Goal: Task Accomplishment & Management: Use online tool/utility

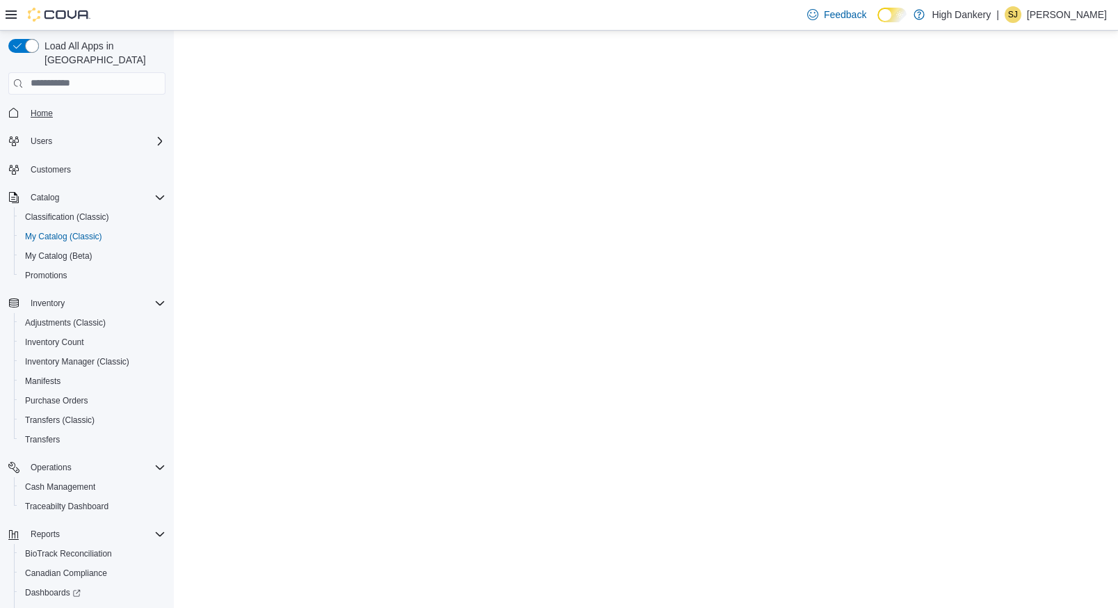
select select "**********"
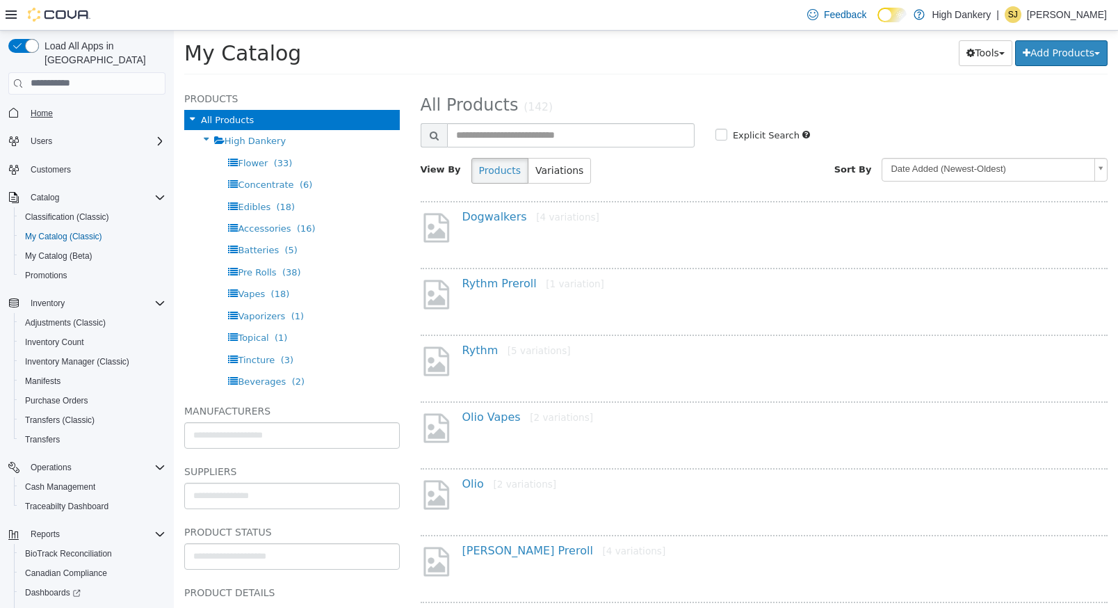
scroll to position [65, 0]
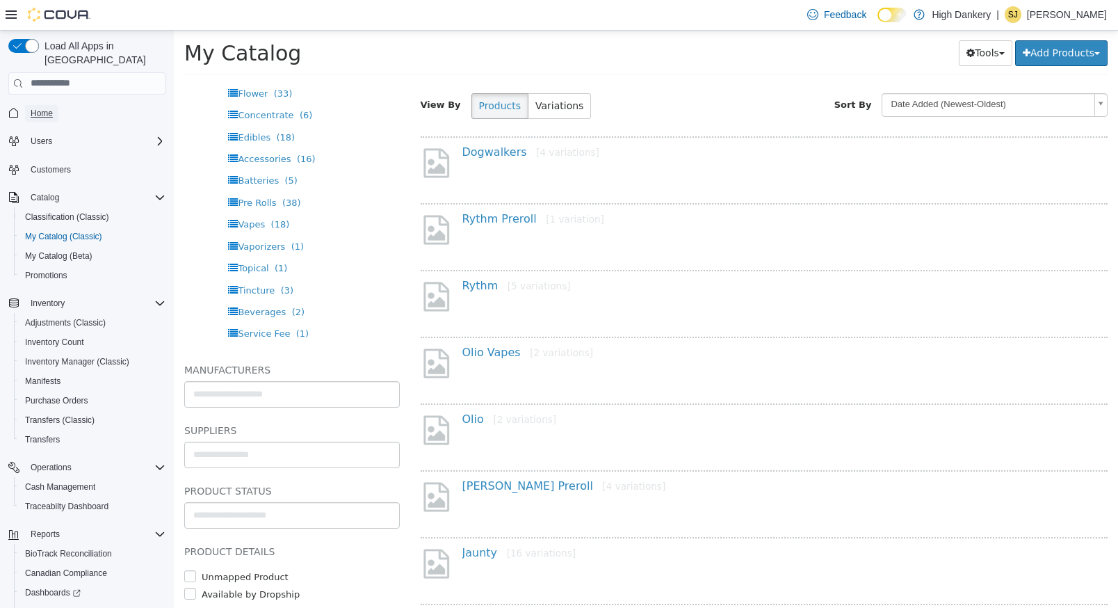
click at [38, 108] on span "Home" at bounding box center [42, 113] width 22 height 11
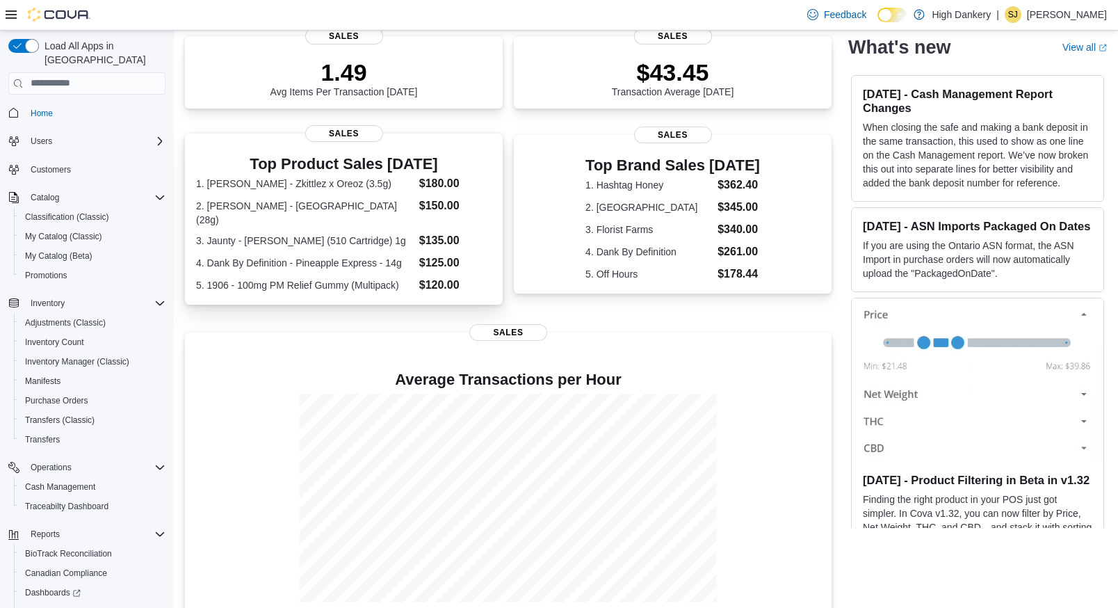
scroll to position [324, 0]
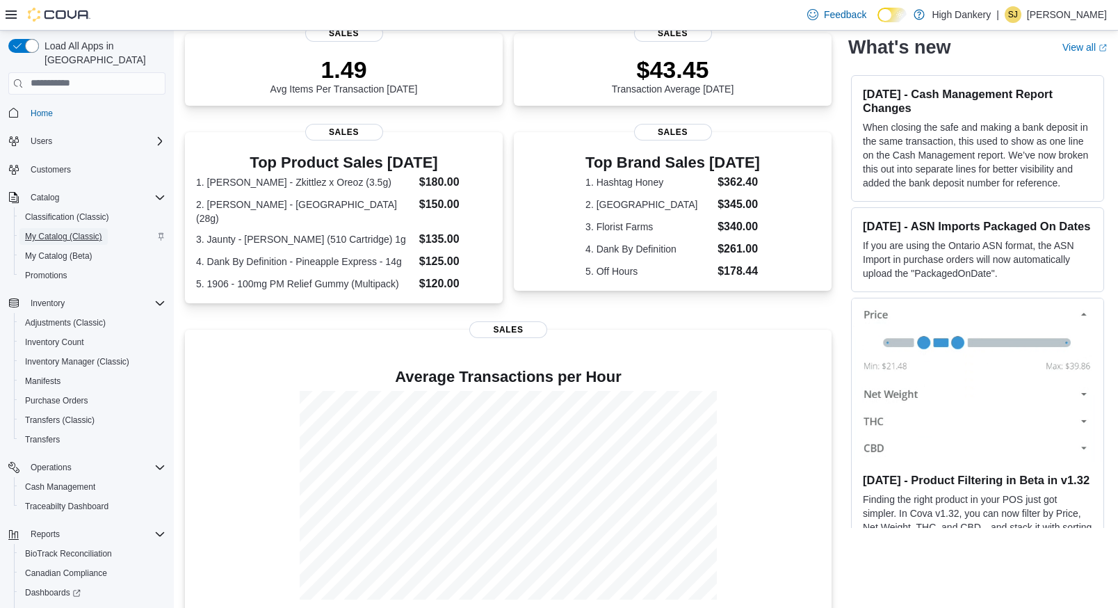
click at [63, 231] on span "My Catalog (Classic)" at bounding box center [63, 236] width 77 height 11
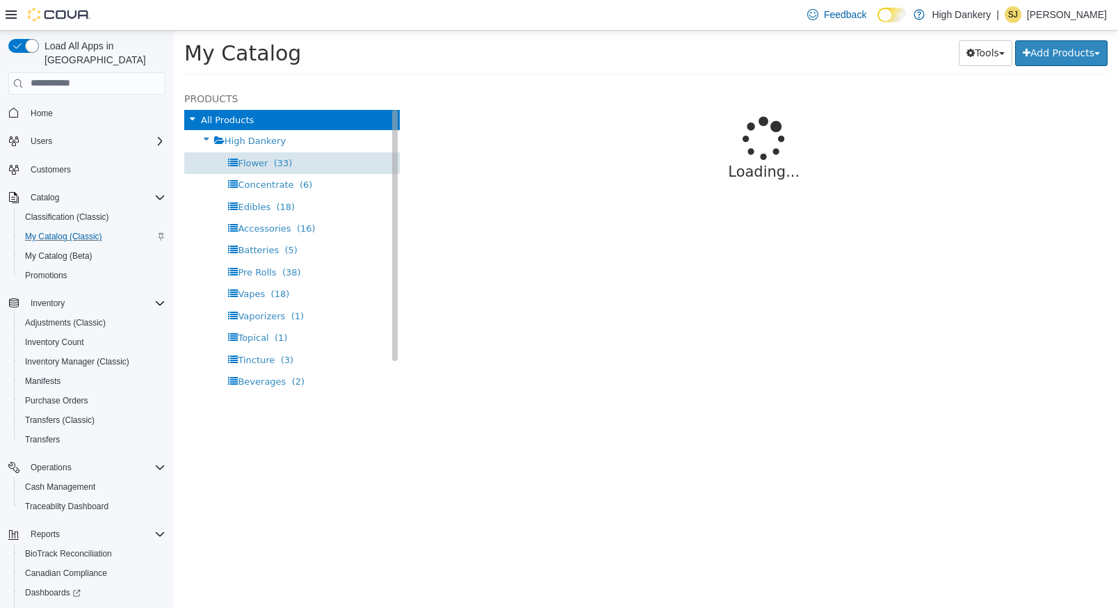
select select "**********"
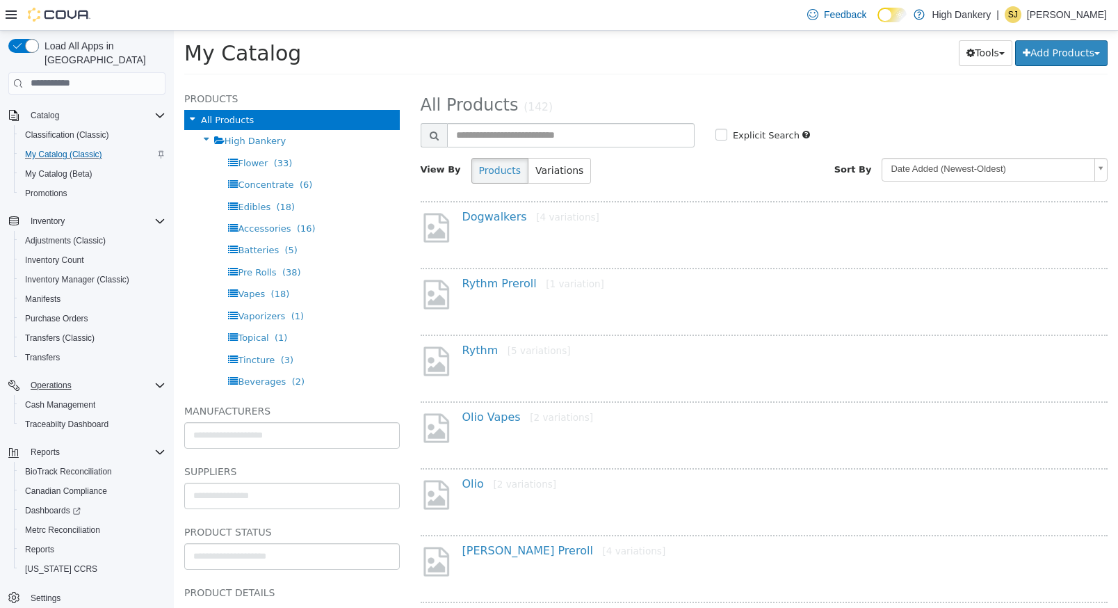
scroll to position [85, 0]
click at [54, 541] on span "Reports" at bounding box center [39, 546] width 29 height 11
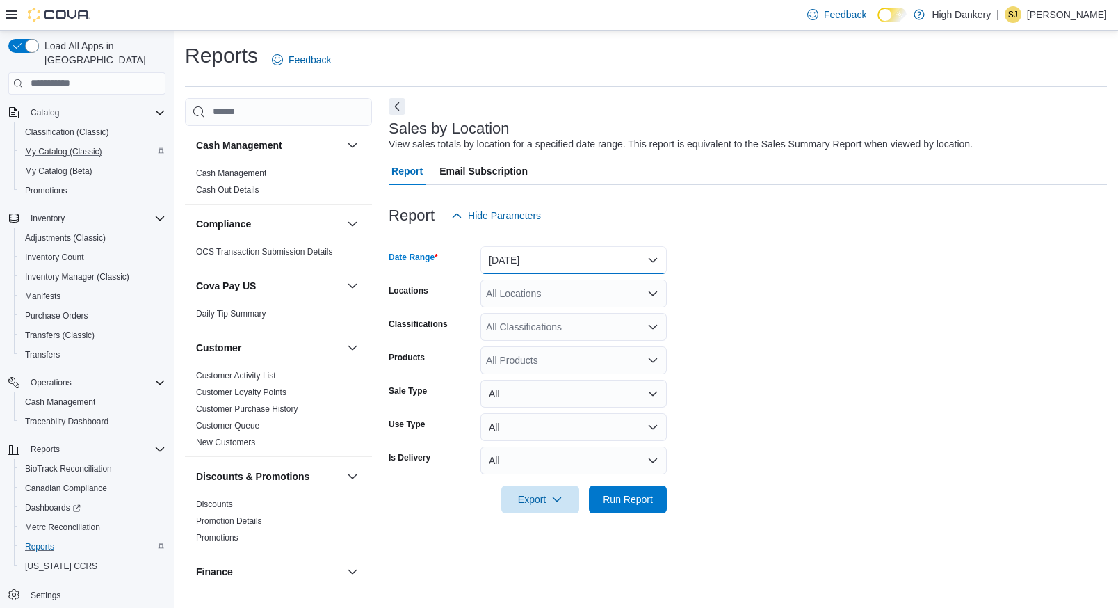
click at [524, 256] on button "[DATE]" at bounding box center [574, 260] width 186 height 28
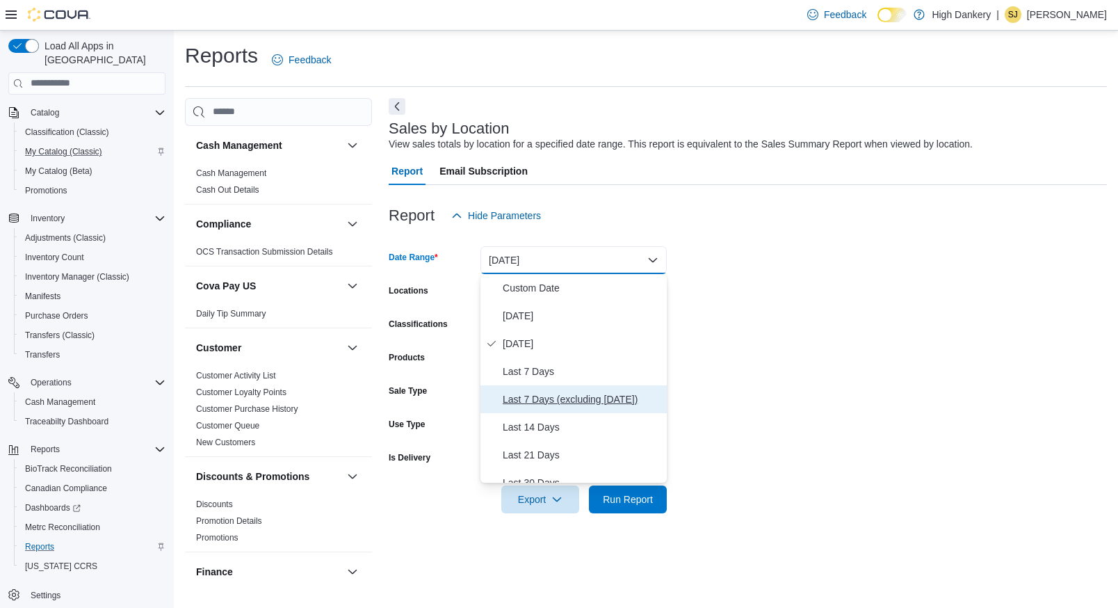
click at [555, 401] on span "Last 7 Days (excluding [DATE])" at bounding box center [582, 399] width 159 height 17
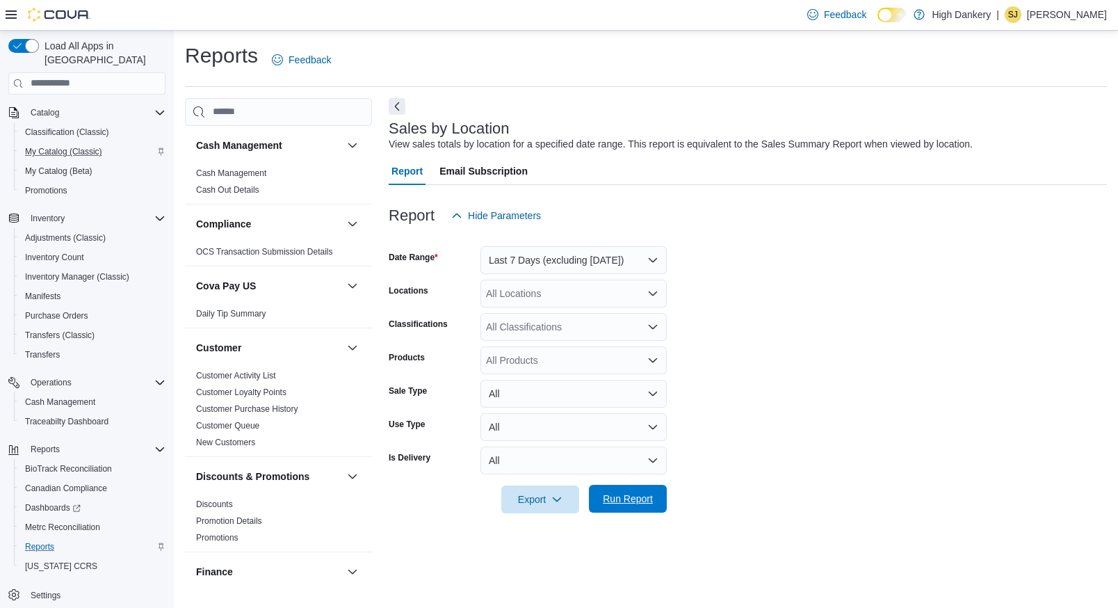
click at [655, 511] on span "Run Report" at bounding box center [627, 499] width 61 height 28
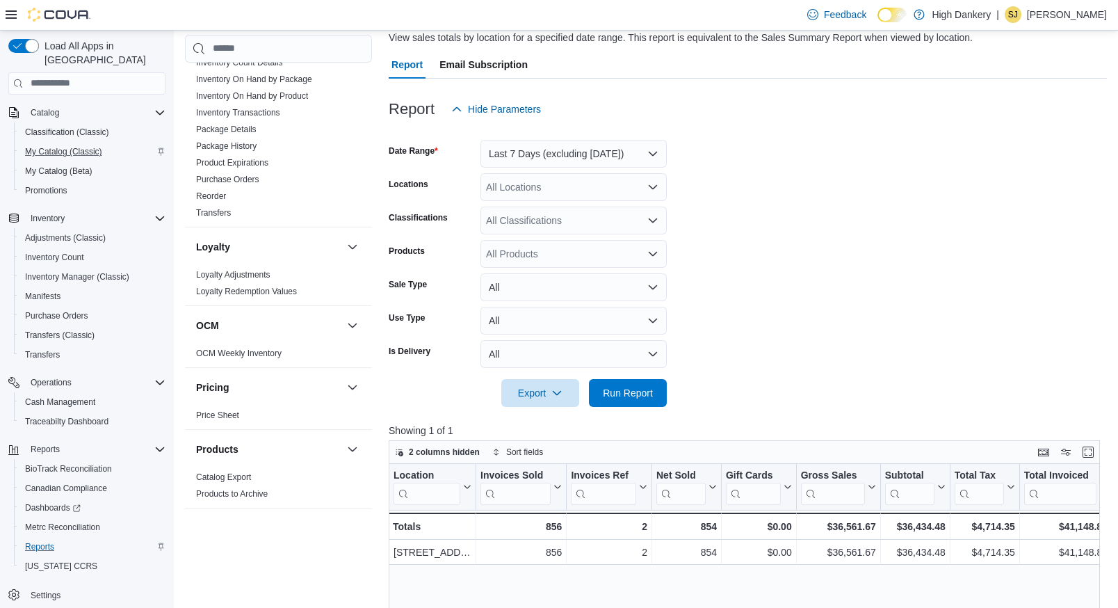
scroll to position [585, 0]
click at [268, 353] on link "OCM Weekly Inventory" at bounding box center [239, 354] width 86 height 10
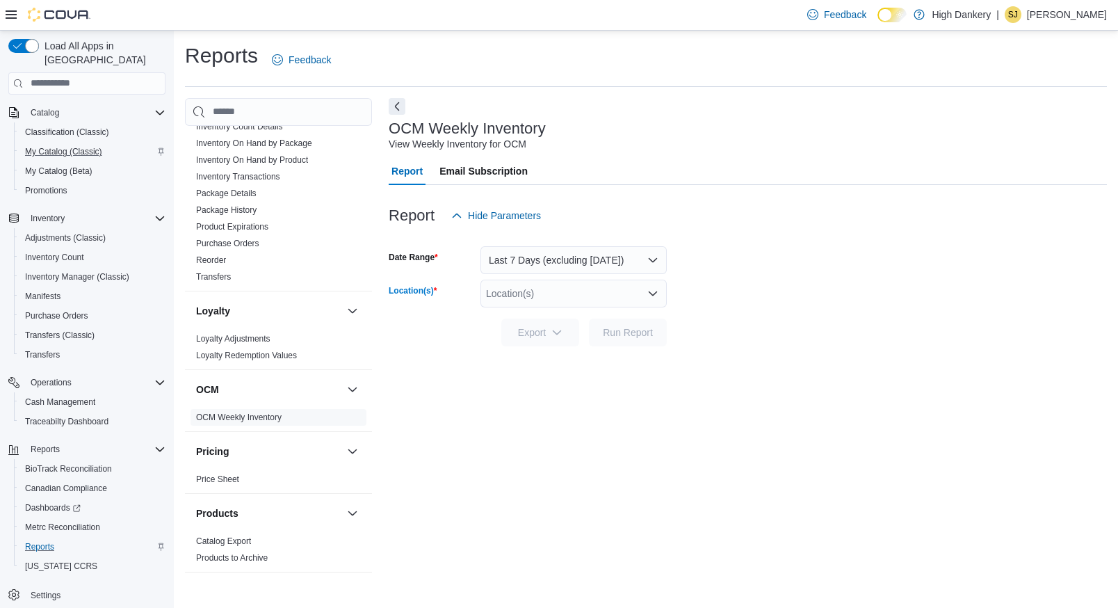
click at [519, 290] on div "Location(s)" at bounding box center [574, 294] width 186 height 28
click at [543, 332] on span "[STREET_ADDRESS]" at bounding box center [559, 337] width 96 height 14
click at [630, 337] on span "Run Report" at bounding box center [628, 332] width 50 height 14
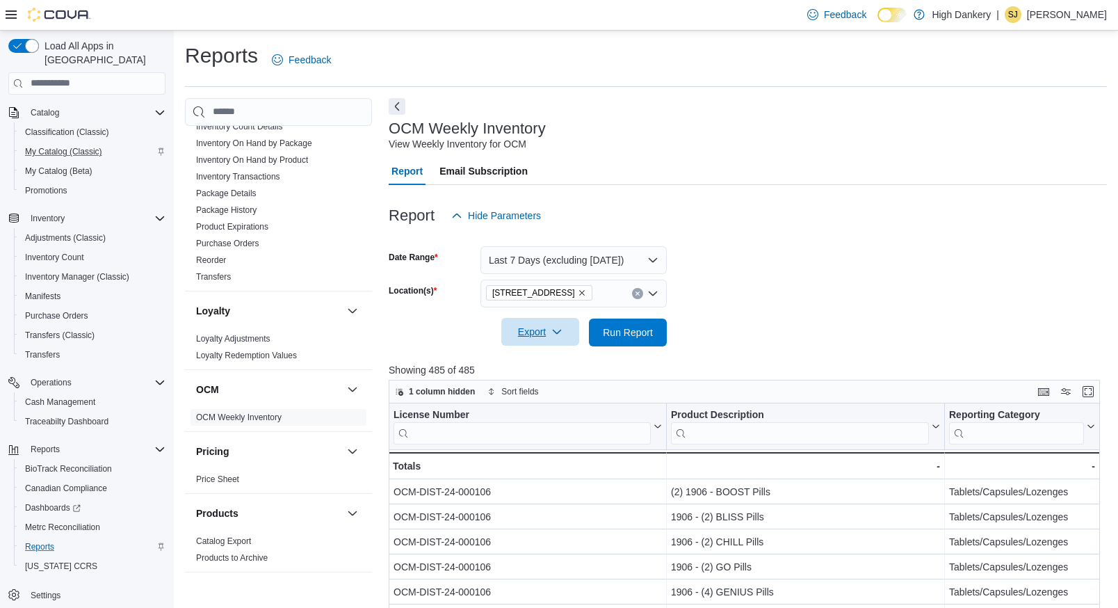
click at [546, 331] on span "Export" at bounding box center [540, 332] width 61 height 28
click at [549, 356] on span "Export to Excel" at bounding box center [542, 360] width 63 height 11
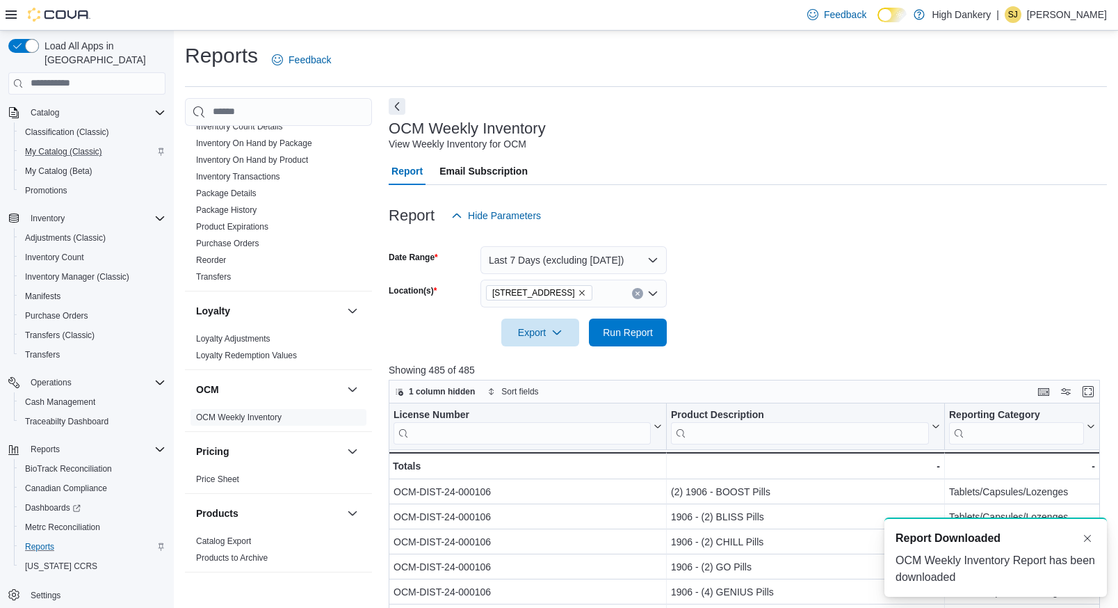
click at [779, 282] on form "Date Range Last 7 Days (excluding [DATE]) Location(s) [STREET_ADDRESS] Export R…" at bounding box center [748, 288] width 718 height 117
